Goal: Transaction & Acquisition: Purchase product/service

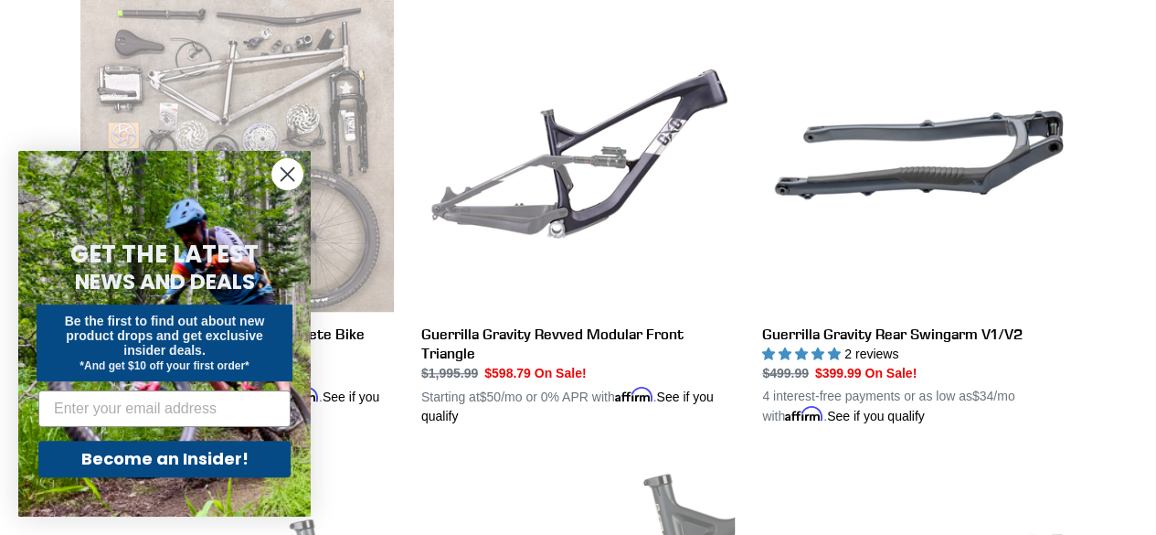
scroll to position [548, 0]
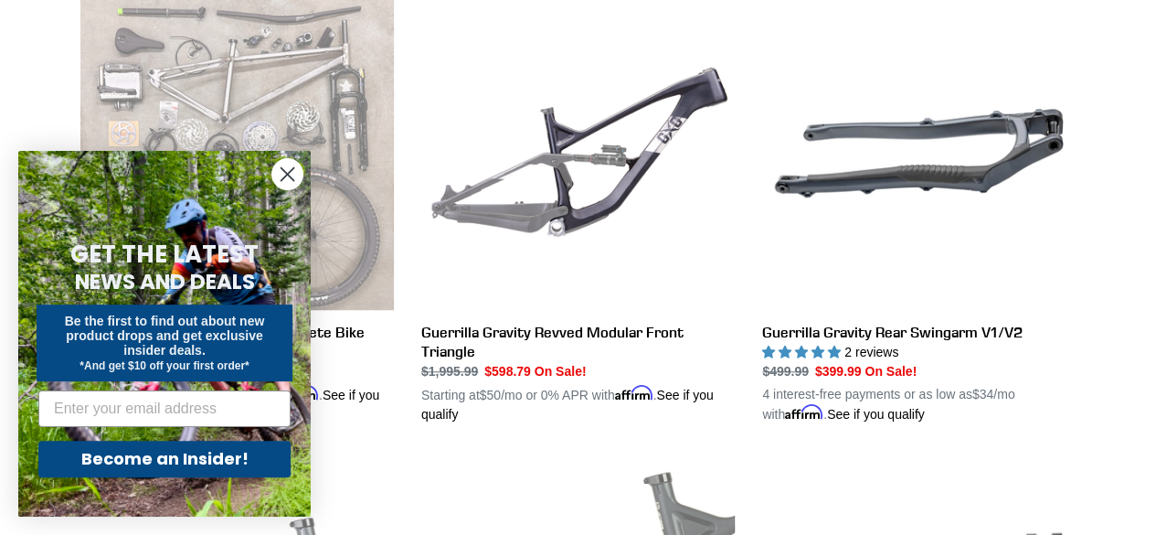
click at [285, 178] on circle "Close dialog" at bounding box center [287, 174] width 30 height 30
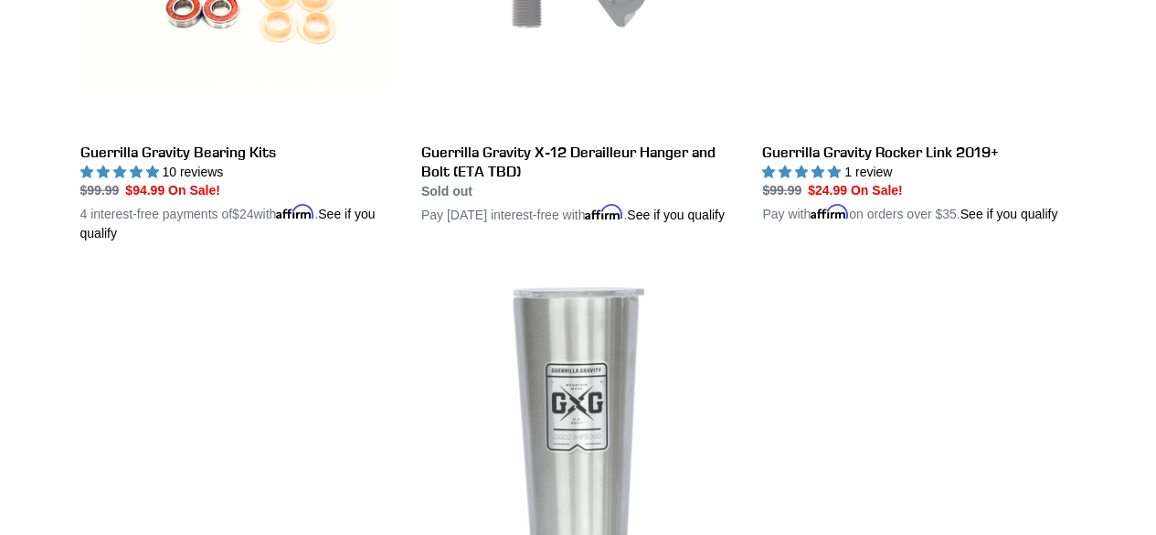
scroll to position [2193, 0]
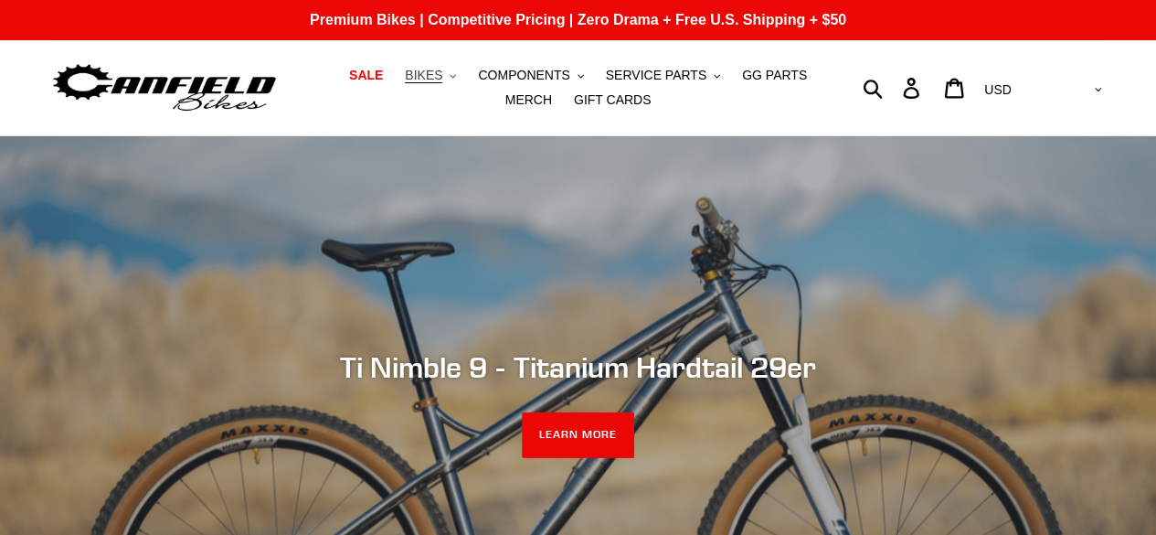
click at [425, 79] on button "BIKES .cls-1{fill:#231f20}" at bounding box center [430, 75] width 69 height 25
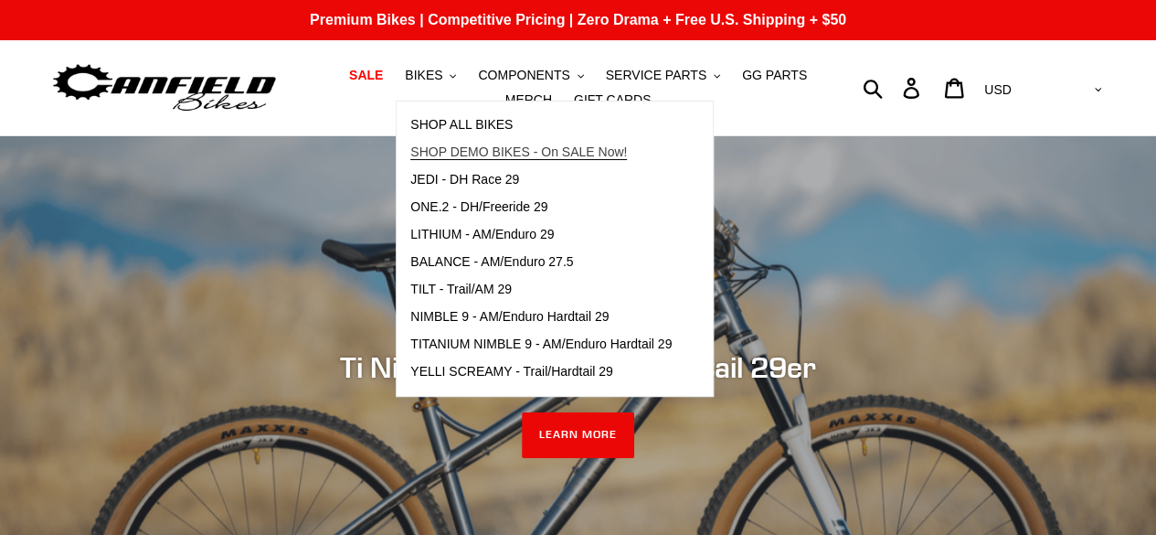
click at [425, 148] on span "SHOP DEMO BIKES - On SALE Now!" at bounding box center [518, 152] width 217 height 16
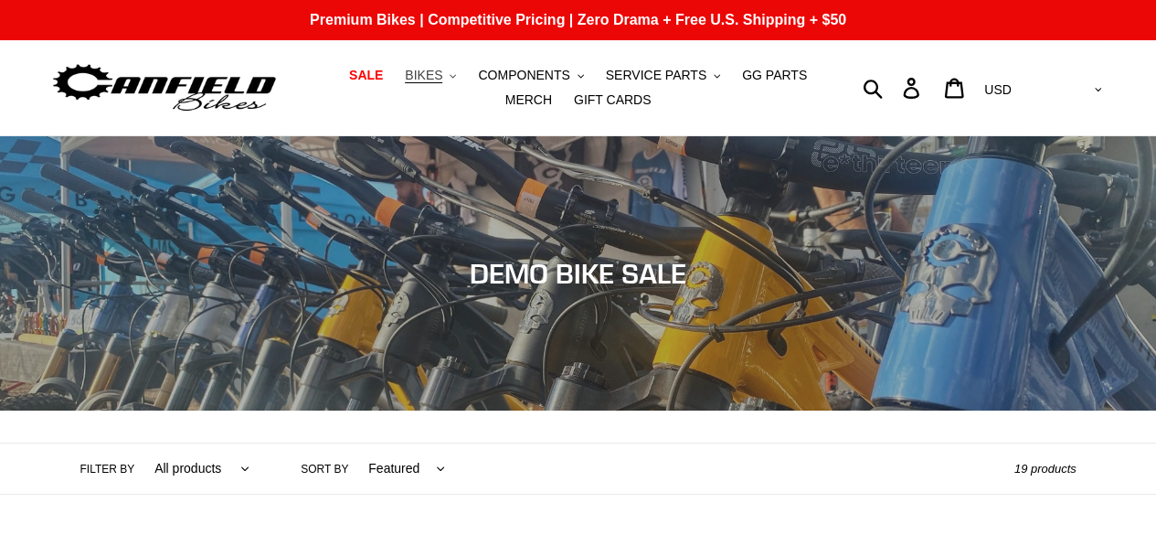
click at [415, 69] on span "BIKES" at bounding box center [423, 76] width 37 height 16
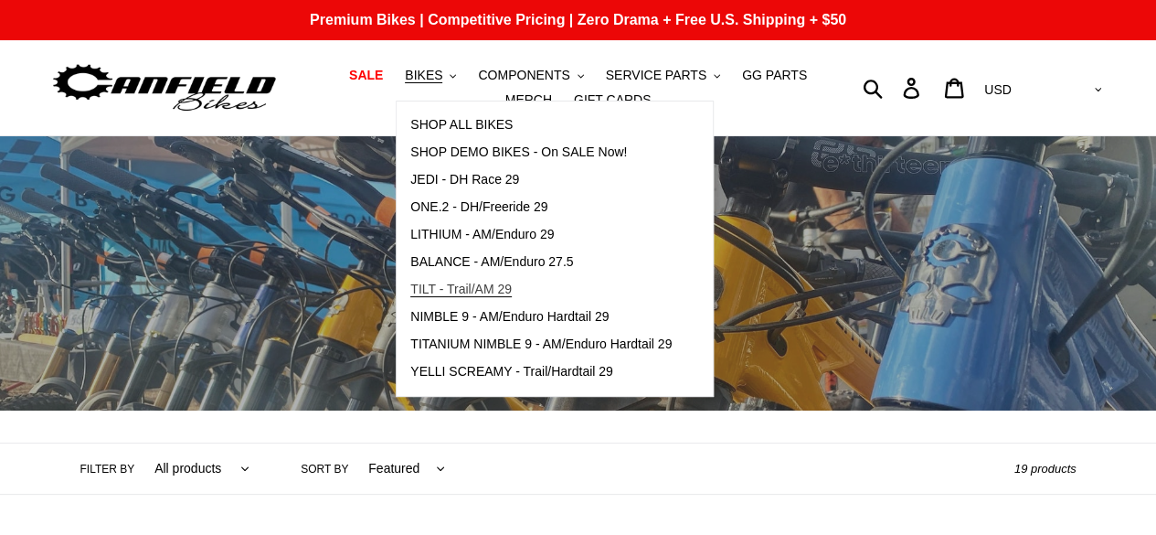
click at [425, 291] on span "TILT - Trail/AM 29" at bounding box center [460, 289] width 101 height 16
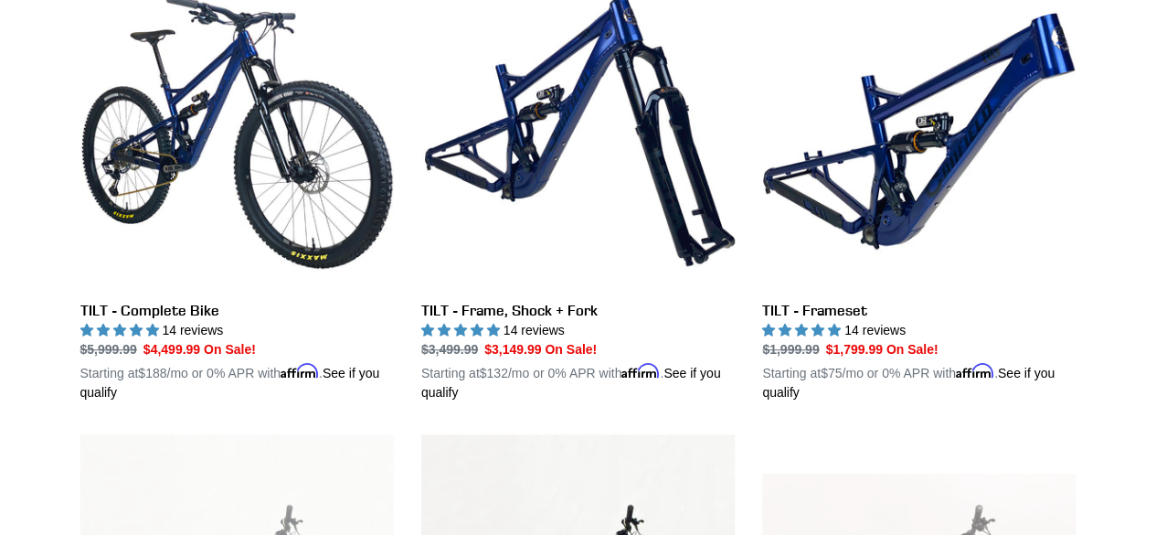
scroll to position [548, 0]
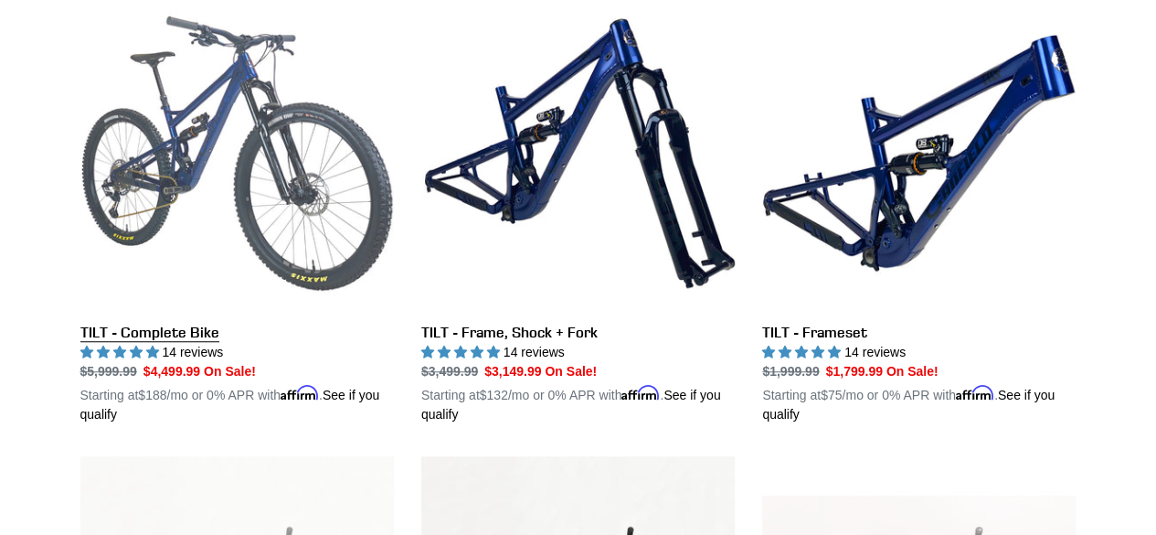
click at [154, 321] on link "TILT - Complete Bike" at bounding box center [236, 210] width 313 height 428
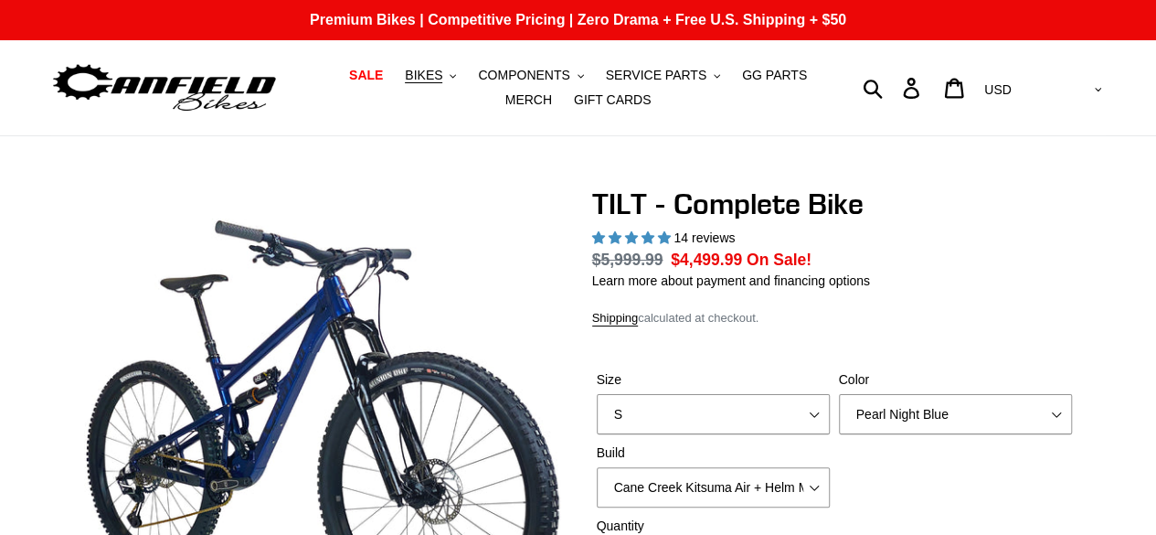
select select "highest-rating"
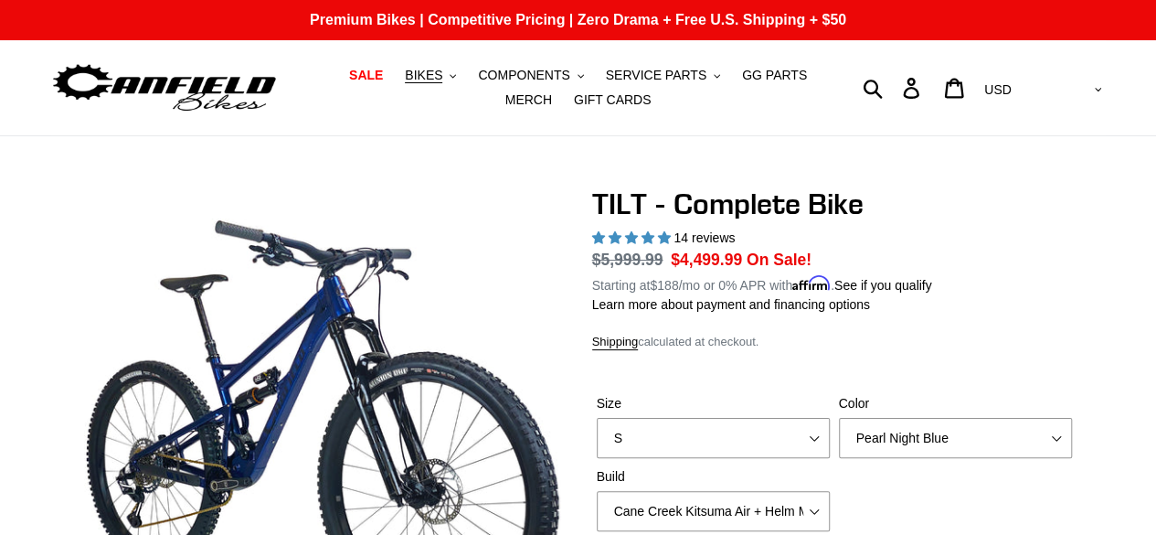
click at [782, 414] on div "Size S M L" at bounding box center [713, 426] width 242 height 64
click at [755, 431] on select "S M L" at bounding box center [713, 438] width 233 height 40
select select "M"
click at [597, 418] on select "S M L" at bounding box center [713, 438] width 233 height 40
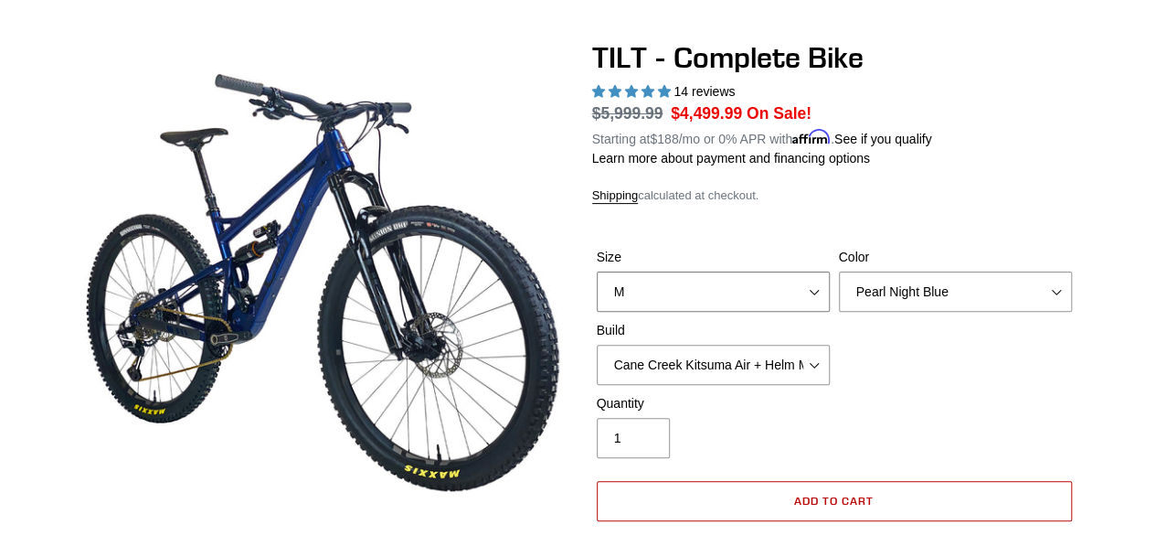
scroll to position [183, 0]
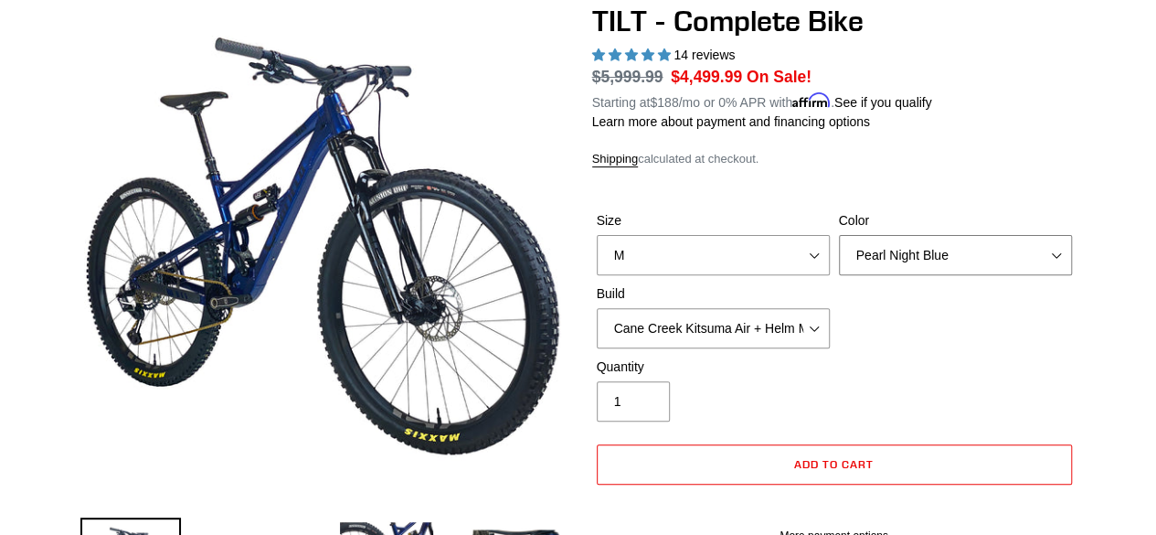
click at [889, 244] on select "Pearl Night Blue Stealth Silver Raw" at bounding box center [955, 255] width 233 height 40
select select "Stealth Silver"
click at [839, 235] on select "Pearl Night Blue Stealth Silver Raw" at bounding box center [955, 255] width 233 height 40
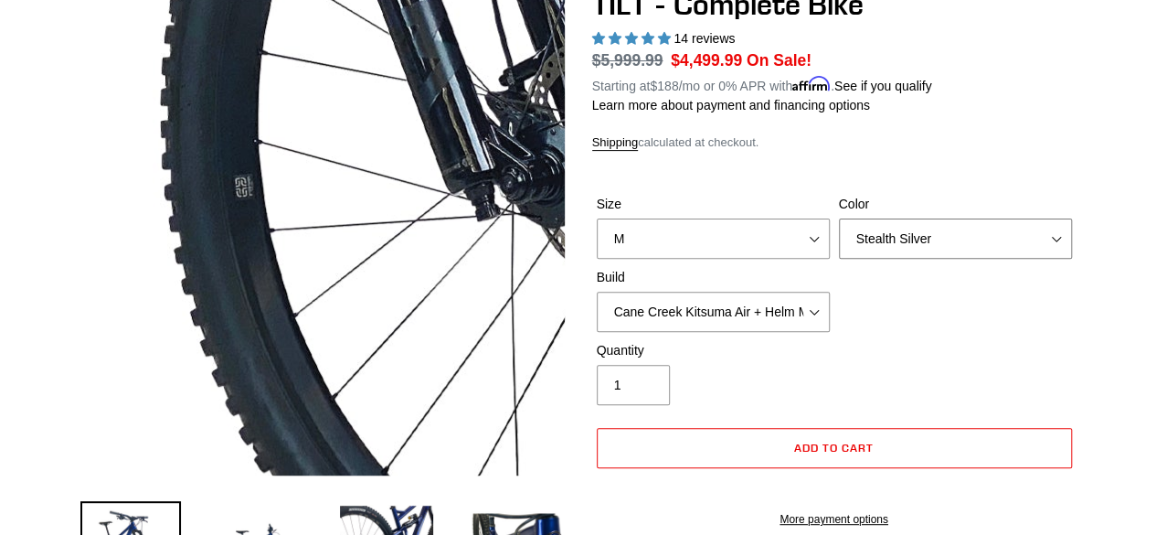
scroll to position [183, 0]
